Goal: Transaction & Acquisition: Purchase product/service

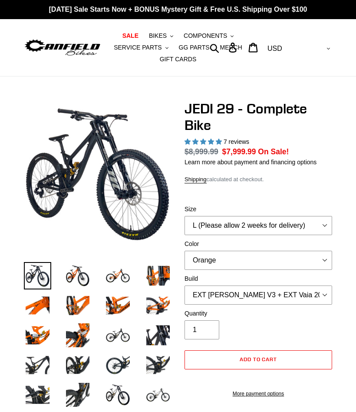
select select "highest-rating"
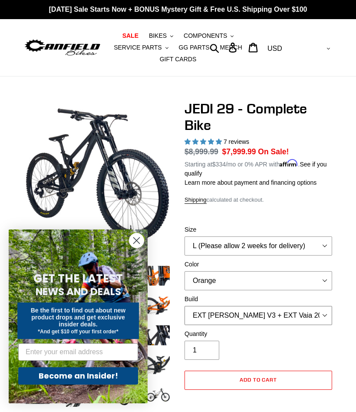
click at [323, 314] on select "RockShox Vivid + Boxxer ULT RC2 C3 200 + SRAM XO RockShox Vivid + Boxxer ULT RC…" at bounding box center [259, 315] width 148 height 19
click at [327, 316] on select "RockShox Vivid + Boxxer ULT RC2 C3 200 + SRAM XO RockShox Vivid + Boxxer ULT RC…" at bounding box center [259, 315] width 148 height 19
click at [322, 316] on select "RockShox Vivid + Boxxer ULT RC2 C3 200 + SRAM XO RockShox Vivid + Boxxer ULT RC…" at bounding box center [259, 315] width 148 height 19
click at [330, 318] on select "RockShox Vivid + Boxxer ULT RC2 C3 200 + SRAM XO RockShox Vivid + Boxxer ULT RC…" at bounding box center [259, 315] width 148 height 19
click at [328, 314] on select "RockShox Vivid + Boxxer ULT RC2 C3 200 + SRAM XO RockShox Vivid + Boxxer ULT RC…" at bounding box center [259, 315] width 148 height 19
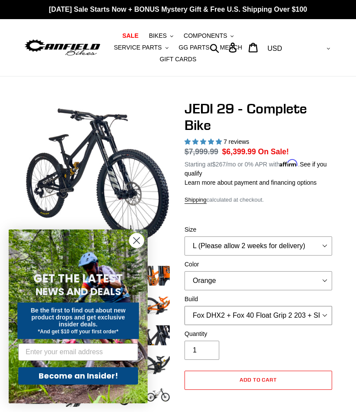
click at [327, 312] on select "RockShox Vivid + Boxxer ULT RC2 C3 200 + SRAM XO RockShox Vivid + Boxxer ULT RC…" at bounding box center [259, 315] width 148 height 19
select select "RockShox Vivid + Boxxer ULT RC2 C3 200 + Shimano"
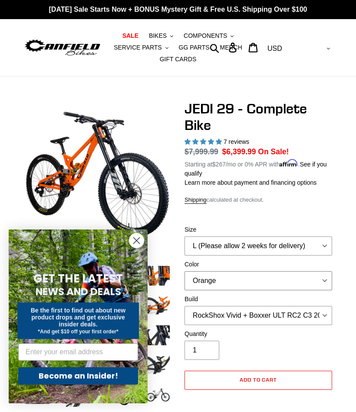
click at [321, 272] on select "Orange Stealth Black Raw" at bounding box center [259, 280] width 148 height 19
select select "Raw"
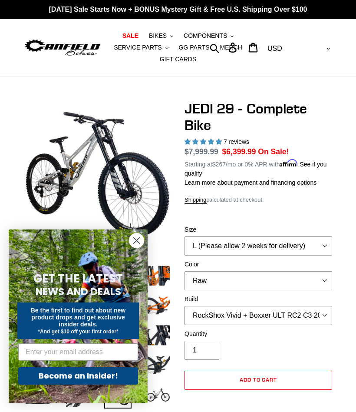
click at [319, 317] on select "RockShox Vivid + Boxxer ULT RC2 C3 200 + SRAM XO RockShox Vivid + Boxxer ULT RC…" at bounding box center [259, 315] width 148 height 19
click at [323, 314] on select "RockShox Vivid + Boxxer ULT RC2 C3 200 + SRAM XO RockShox Vivid + Boxxer ULT RC…" at bounding box center [259, 315] width 148 height 19
select select "EXT [PERSON_NAME] V3 + EXT Vaia 200 + Shimano"
